Goal: Task Accomplishment & Management: Complete application form

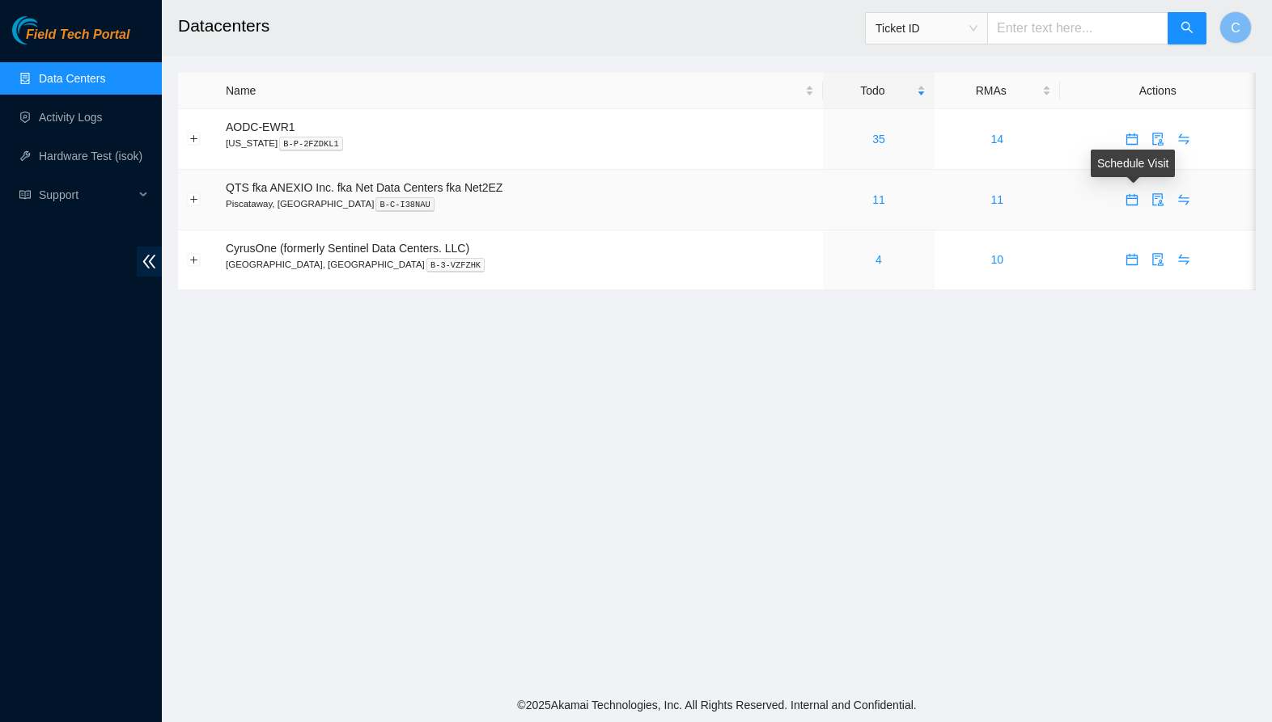
click at [1132, 202] on icon "calendar" at bounding box center [1131, 199] width 13 height 13
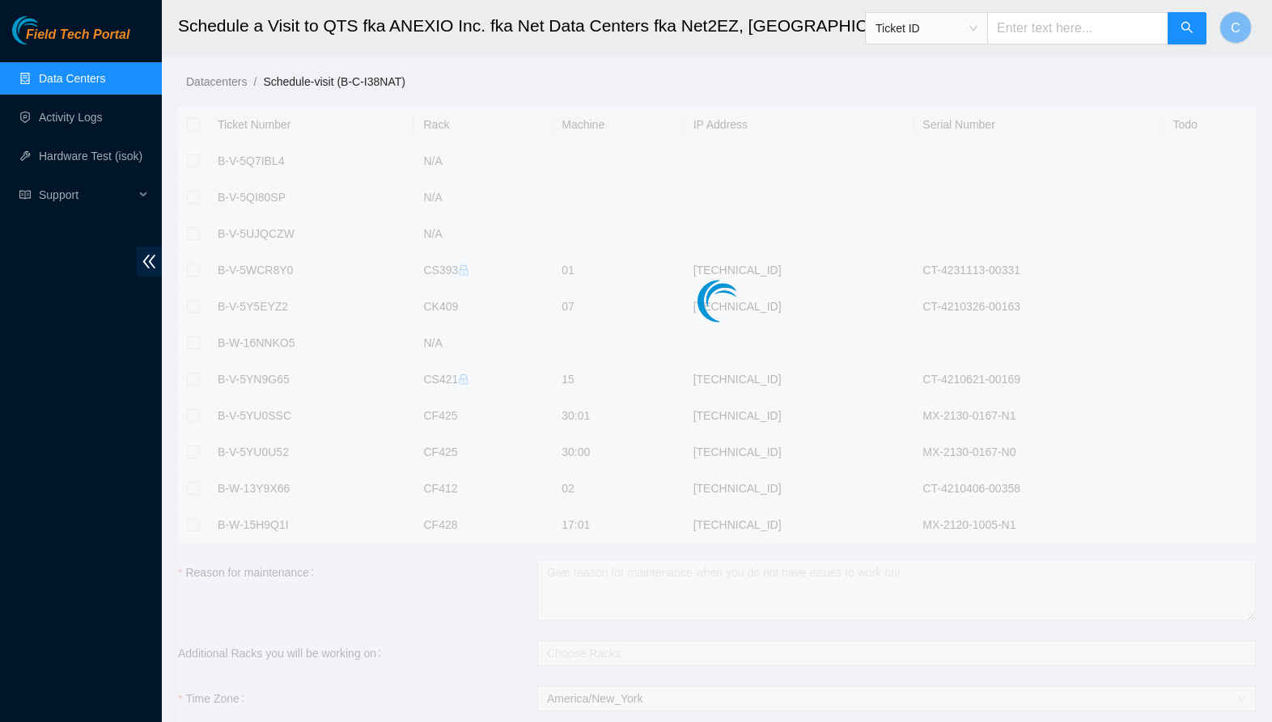
checkbox input "true"
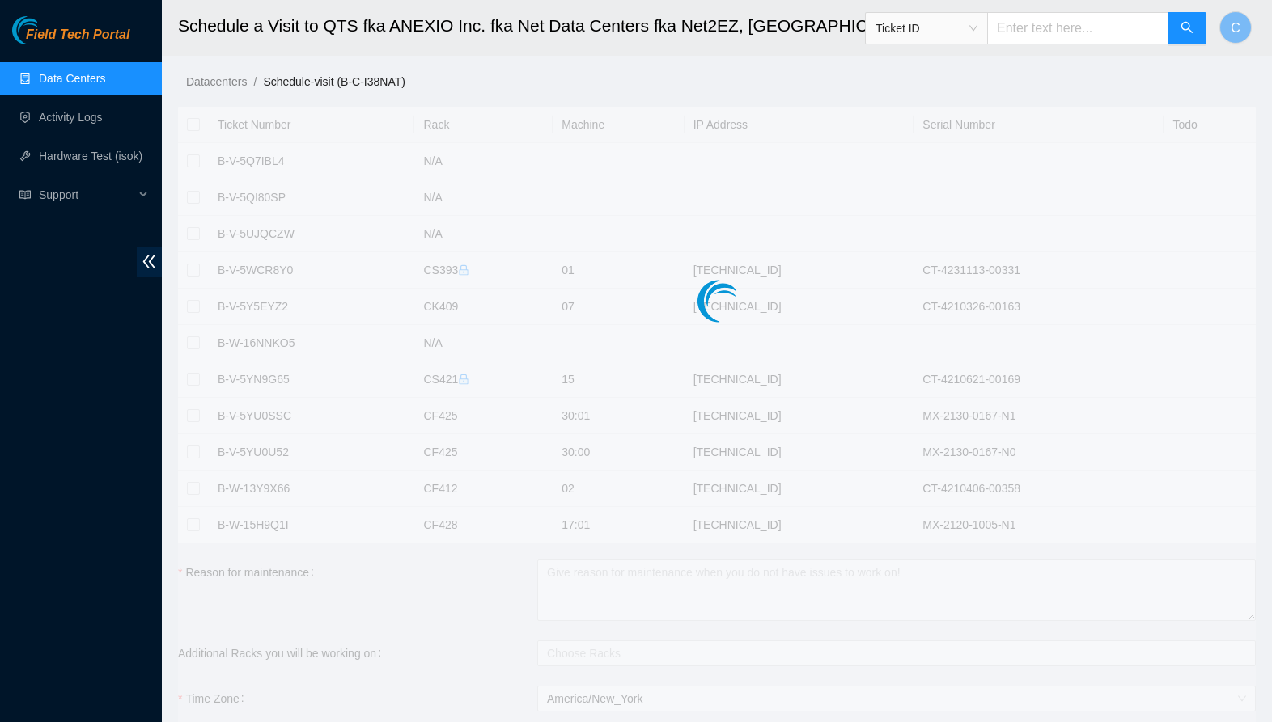
checkbox input "true"
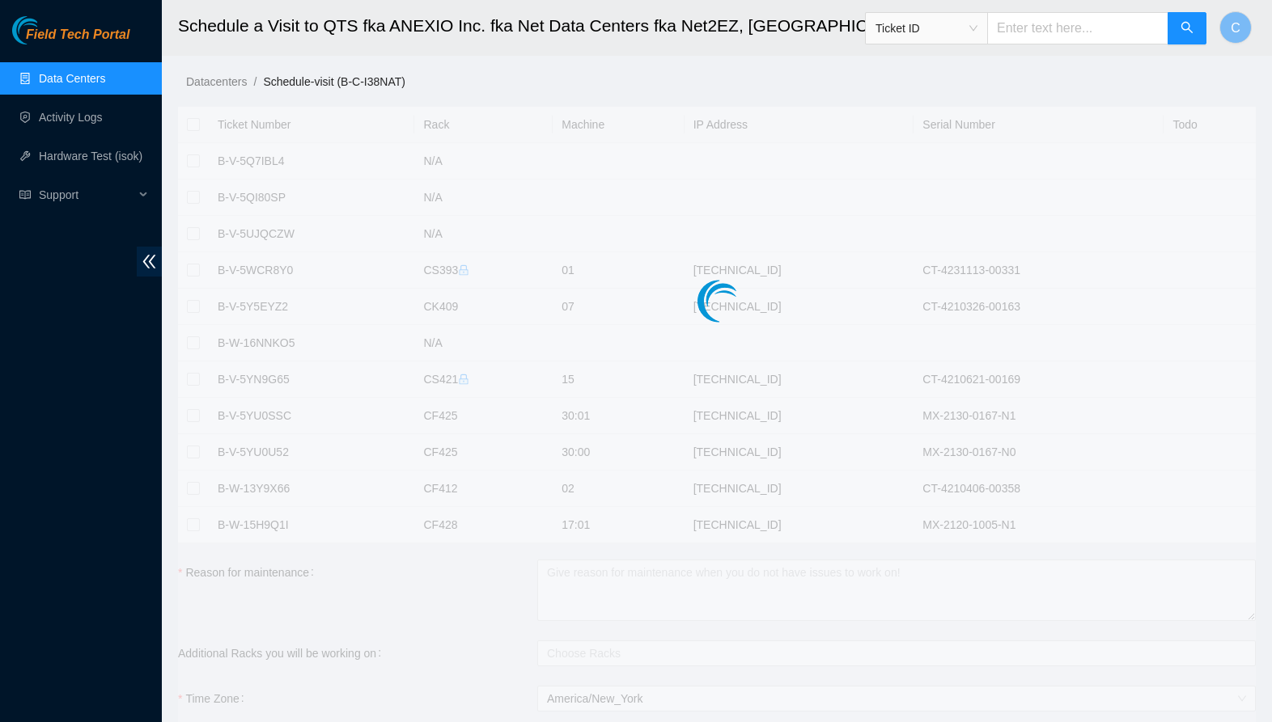
checkbox input "true"
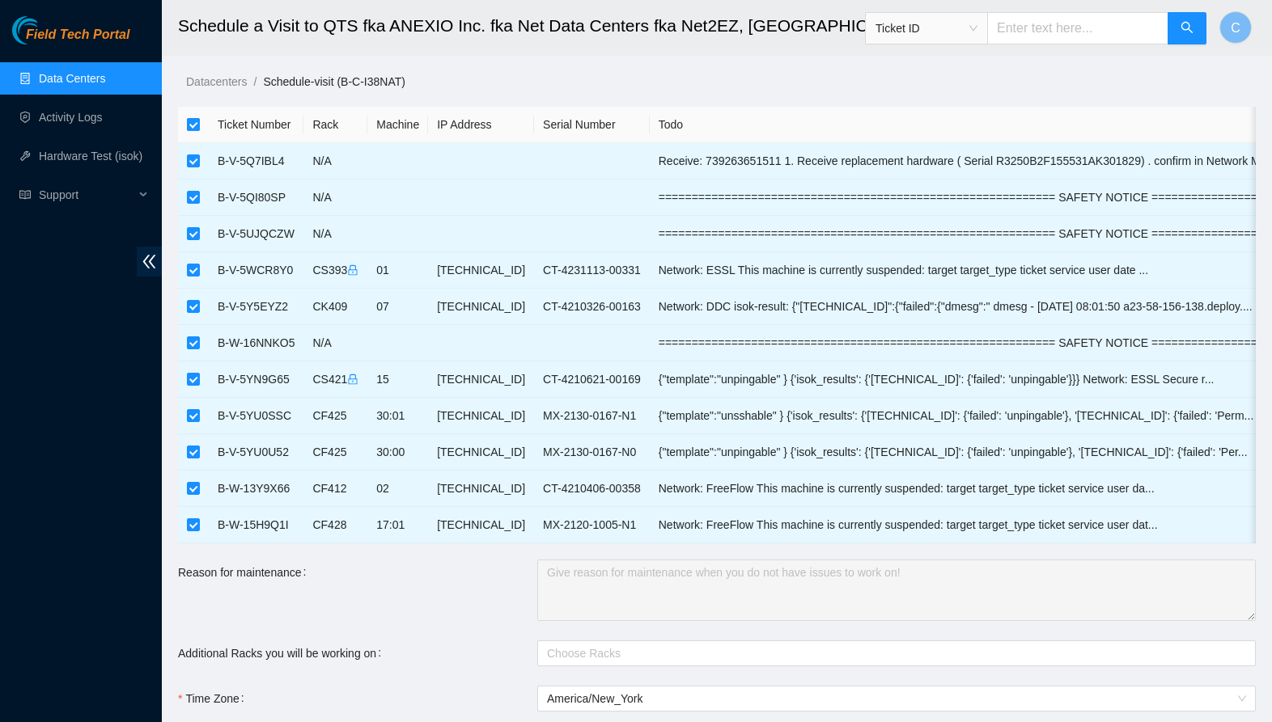
click at [199, 128] on input "checkbox" at bounding box center [193, 124] width 13 height 13
checkbox input "false"
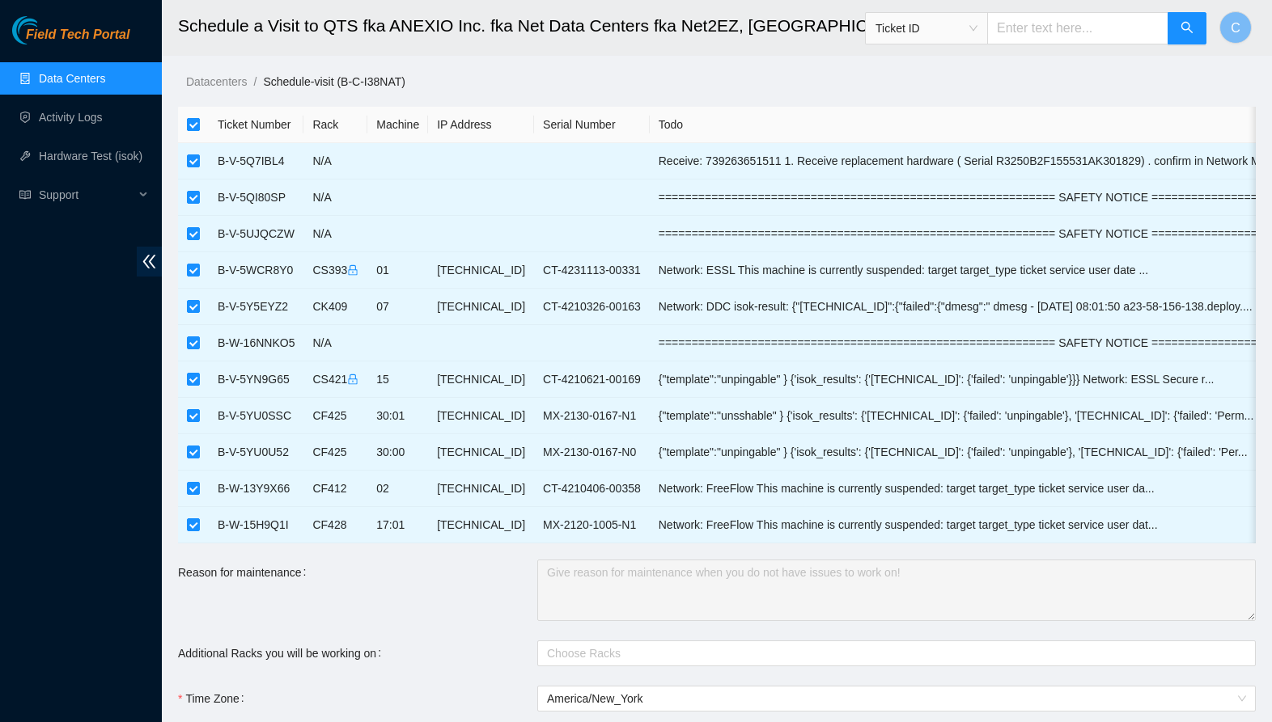
checkbox input "false"
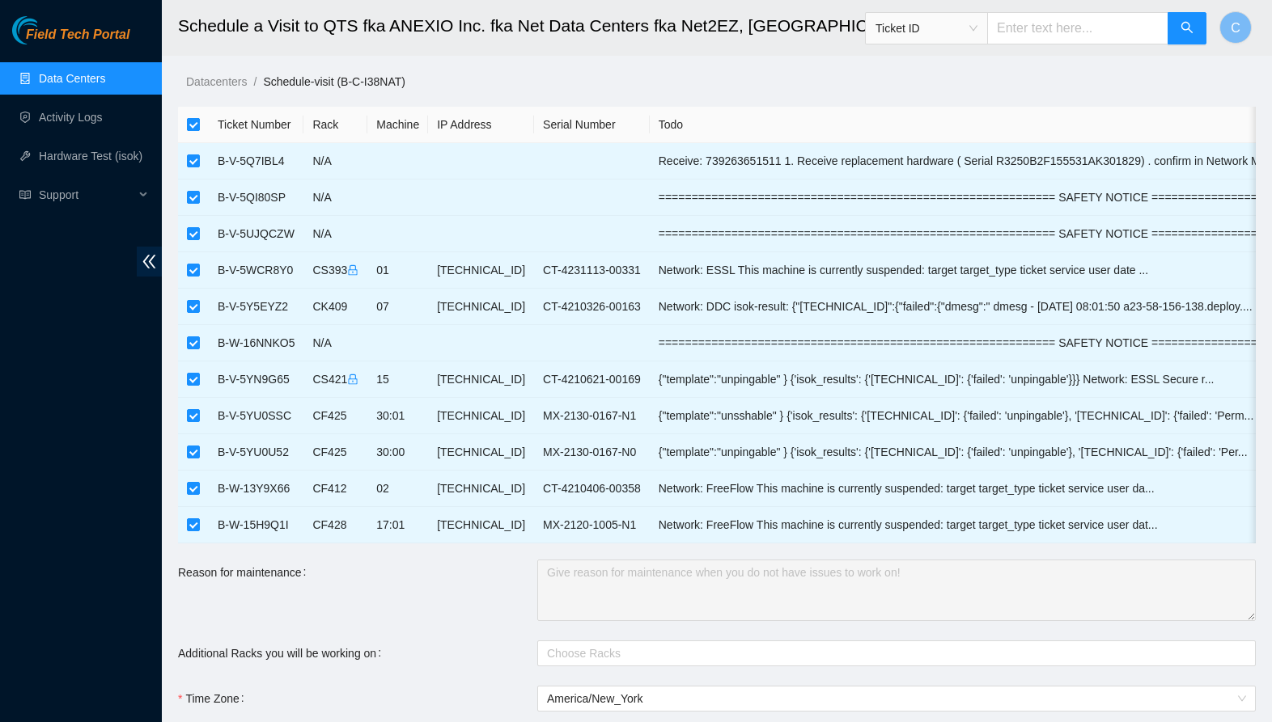
checkbox input "false"
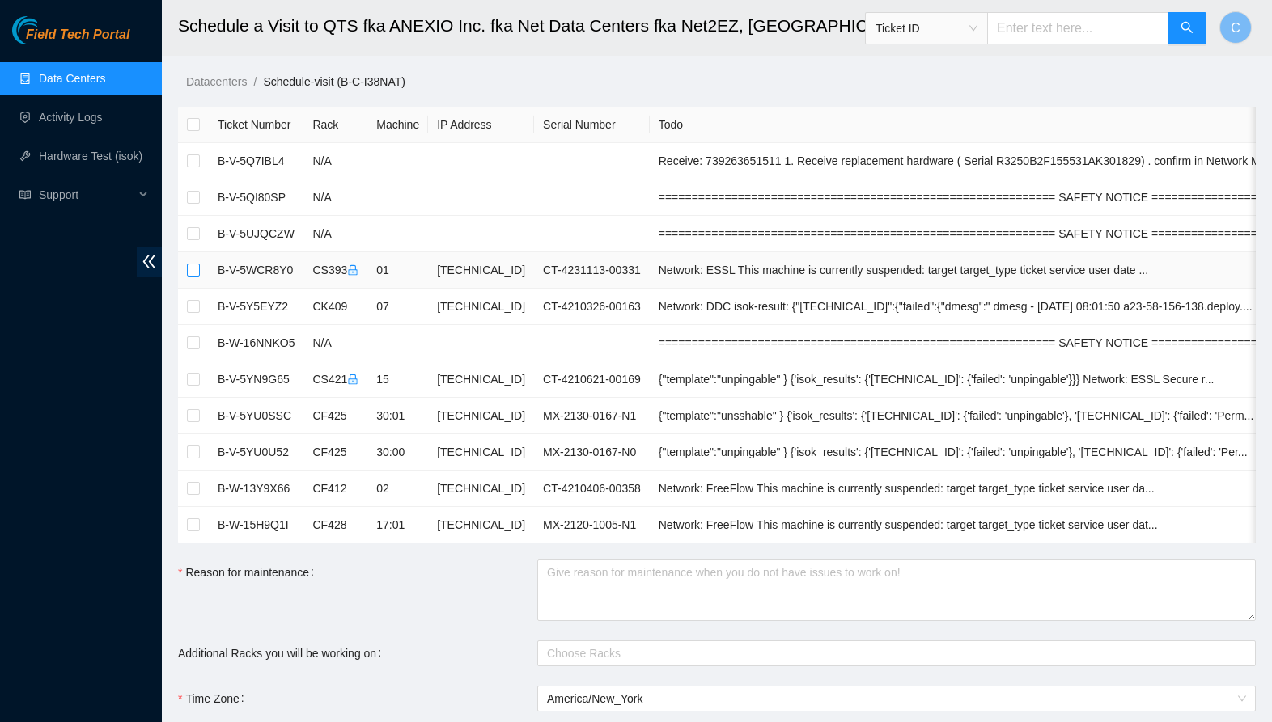
click at [195, 273] on input "checkbox" at bounding box center [193, 270] width 13 height 13
checkbox input "true"
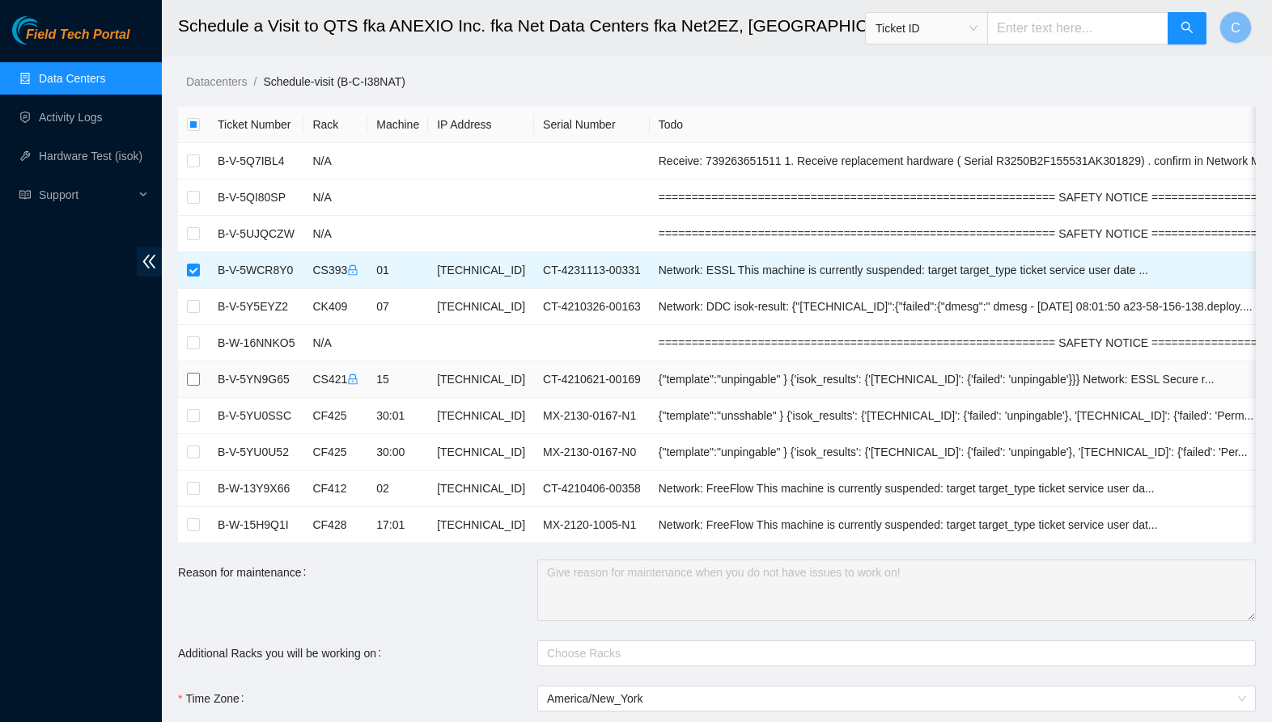
click at [195, 379] on input "checkbox" at bounding box center [193, 379] width 13 height 13
checkbox input "true"
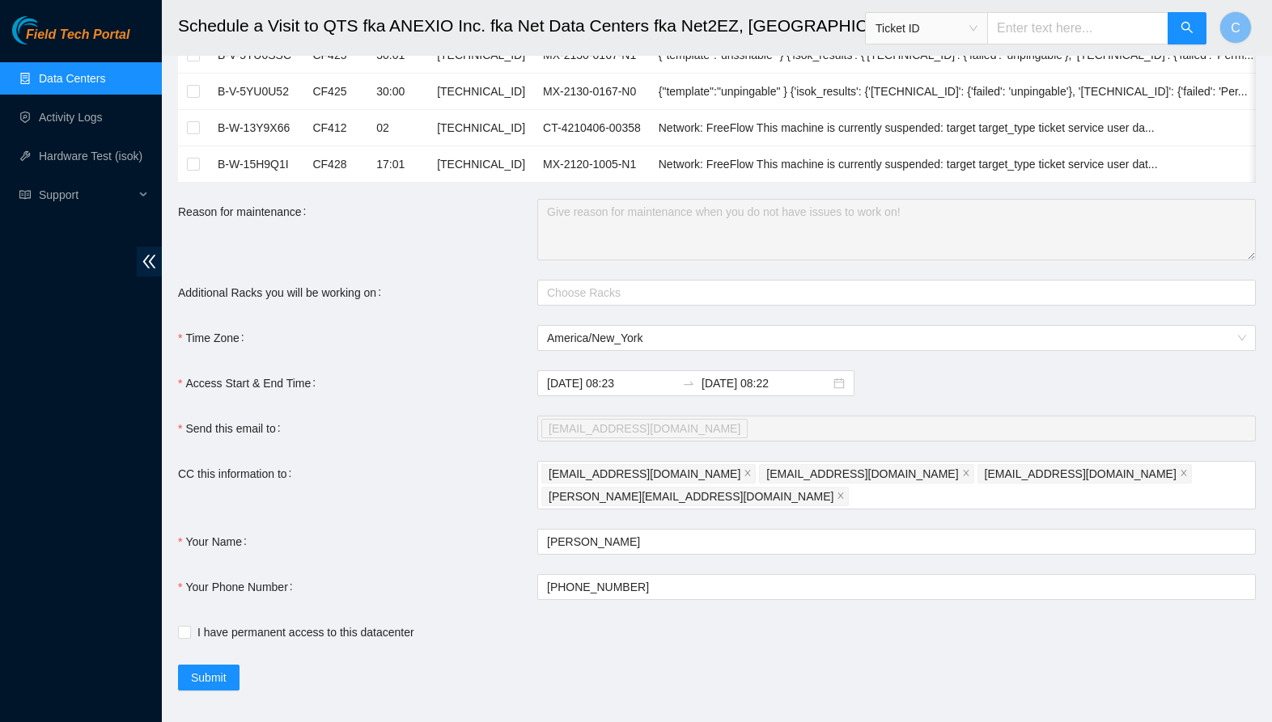
scroll to position [360, 0]
drag, startPoint x: 182, startPoint y: 613, endPoint x: 207, endPoint y: 642, distance: 38.4
click at [182, 627] on input "I have permanent access to this datacenter" at bounding box center [183, 632] width 11 height 11
checkbox input "true"
click at [224, 670] on span "Submit" at bounding box center [209, 679] width 36 height 18
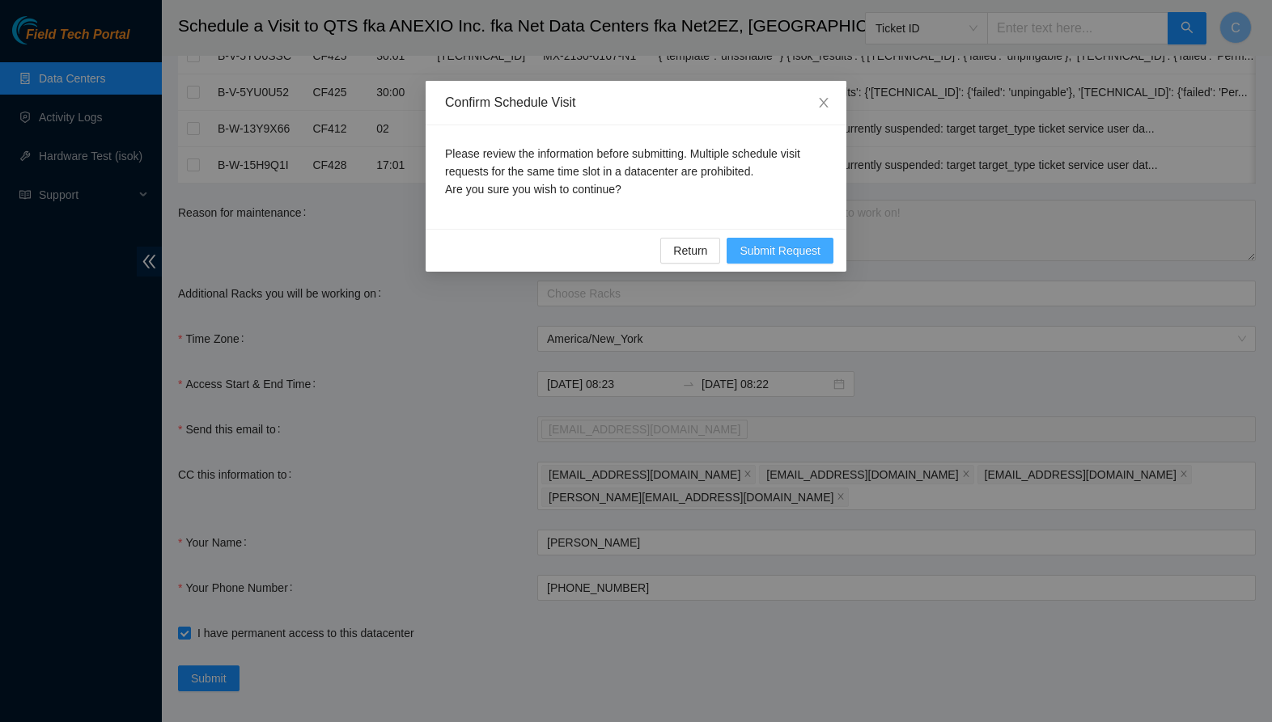
drag, startPoint x: 806, startPoint y: 255, endPoint x: 819, endPoint y: 256, distance: 13.0
click at [806, 255] on span "Submit Request" at bounding box center [779, 251] width 81 height 18
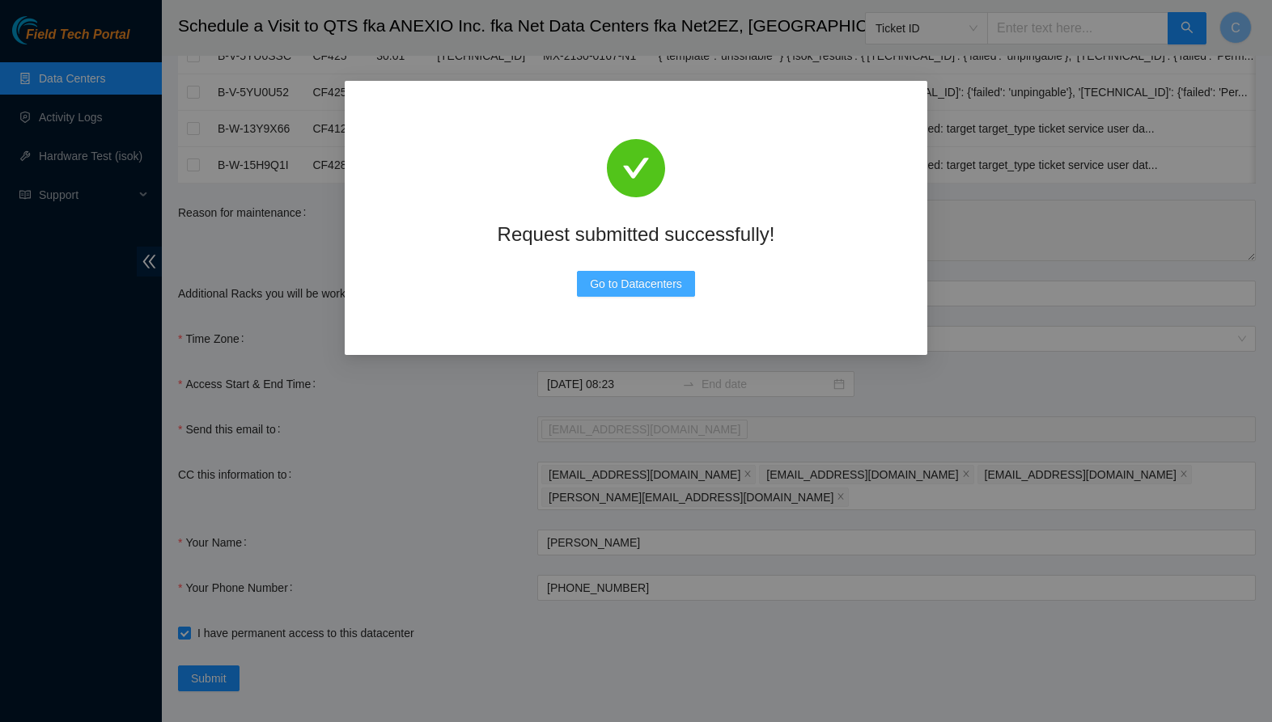
click at [671, 278] on span "Go to Datacenters" at bounding box center [636, 284] width 92 height 18
